Goal: Transaction & Acquisition: Purchase product/service

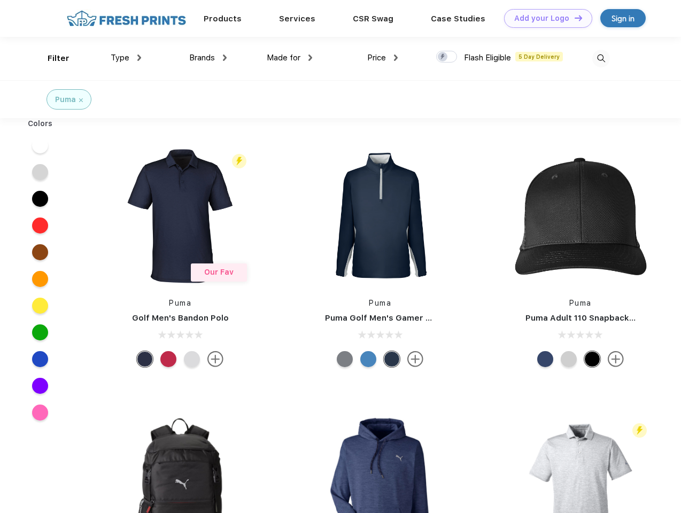
click at [544, 18] on link "Add your Logo Design Tool" at bounding box center [548, 18] width 88 height 19
click at [0, 0] on div "Design Tool" at bounding box center [0, 0] width 0 height 0
click at [574, 18] on link "Add your Logo Design Tool" at bounding box center [548, 18] width 88 height 19
click at [51, 58] on div "Filter" at bounding box center [59, 58] width 22 height 12
click at [126, 58] on span "Type" at bounding box center [120, 58] width 19 height 10
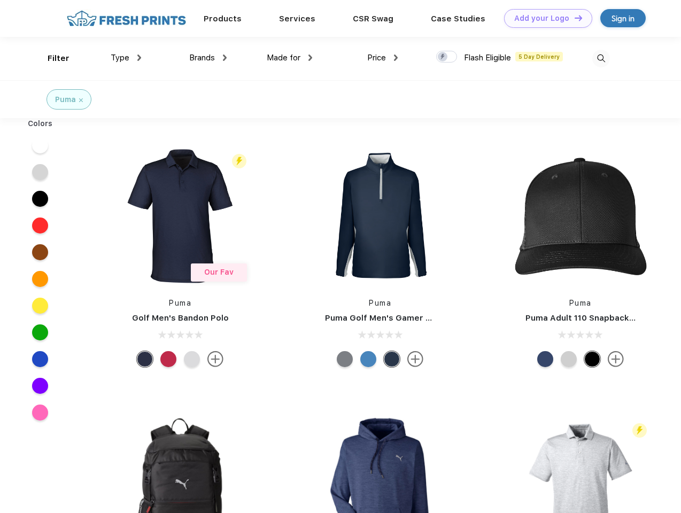
click at [208, 58] on span "Brands" at bounding box center [202, 58] width 26 height 10
click at [290, 58] on span "Made for" at bounding box center [284, 58] width 34 height 10
click at [383, 58] on span "Price" at bounding box center [376, 58] width 19 height 10
click at [447, 57] on div at bounding box center [446, 57] width 21 height 12
click at [443, 57] on input "checkbox" at bounding box center [439, 53] width 7 height 7
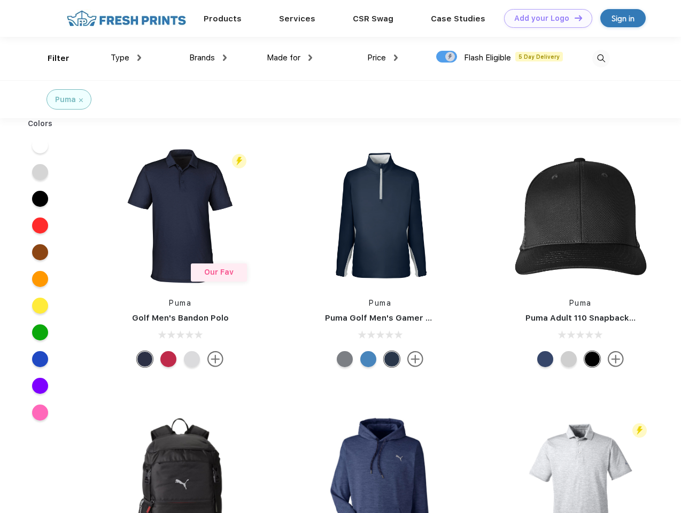
click at [601, 58] on img at bounding box center [601, 59] width 18 height 18
